Goal: Contribute content

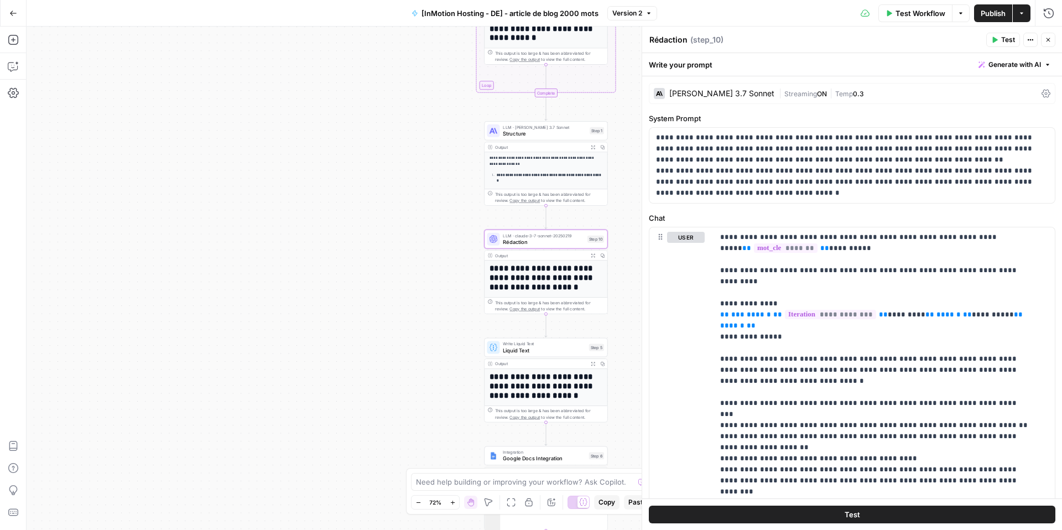
scroll to position [747, 0]
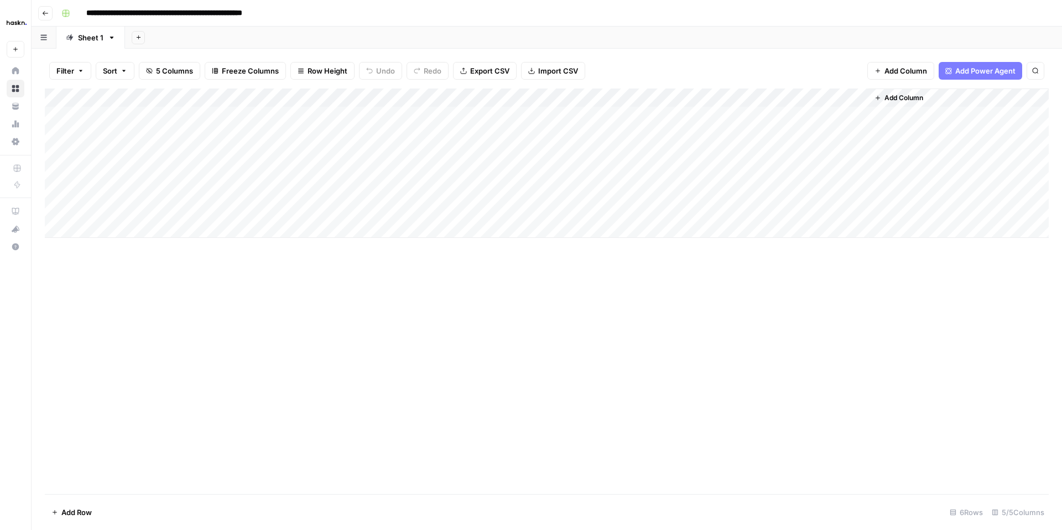
click at [856, 134] on div "Add Column" at bounding box center [547, 163] width 1004 height 149
click at [851, 212] on div "Add Column" at bounding box center [547, 163] width 1004 height 149
click at [854, 211] on div "Add Column" at bounding box center [547, 163] width 1004 height 149
click at [760, 209] on div "Add Column" at bounding box center [547, 163] width 1004 height 149
click at [853, 211] on div "Add Column" at bounding box center [547, 163] width 1004 height 149
